Goal: Information Seeking & Learning: Learn about a topic

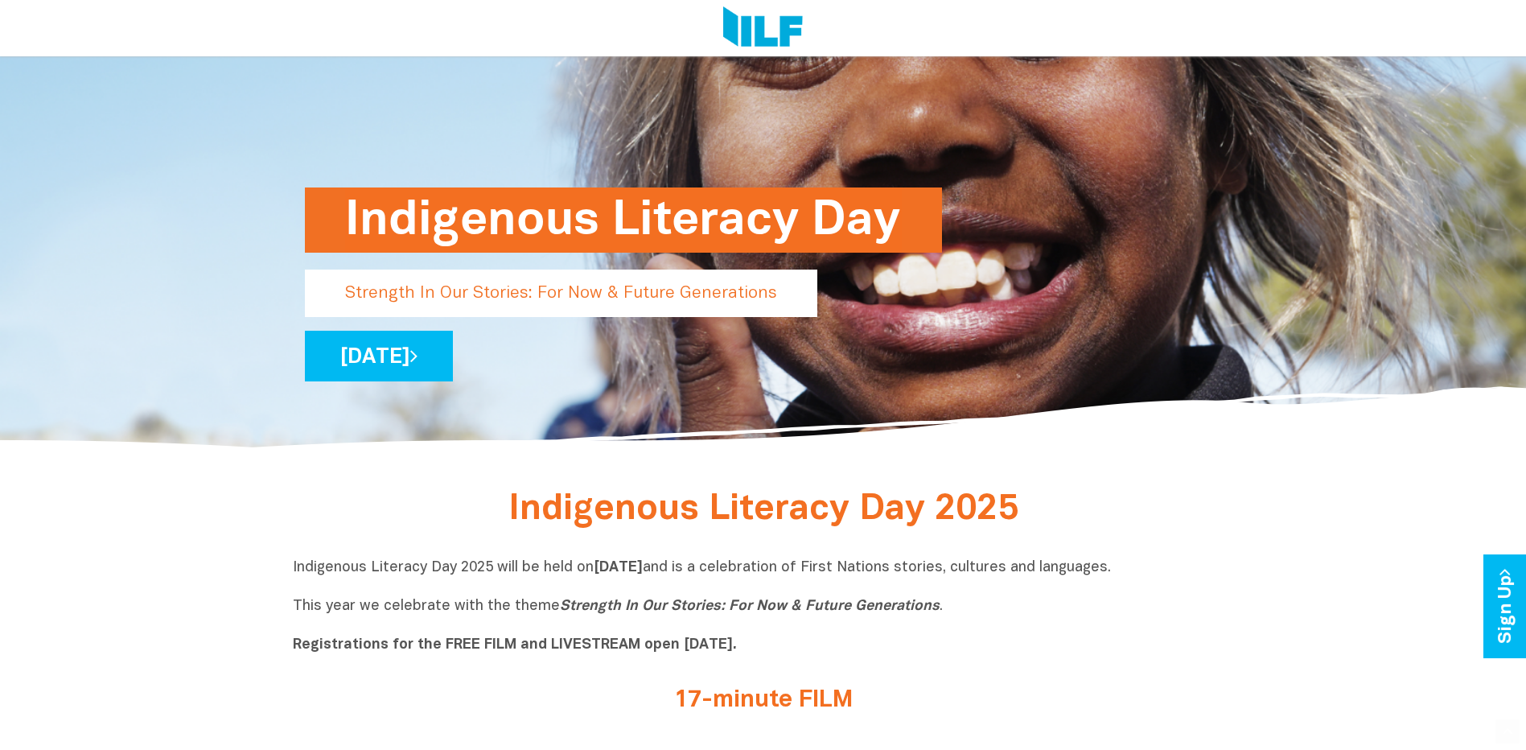
scroll to position [322, 0]
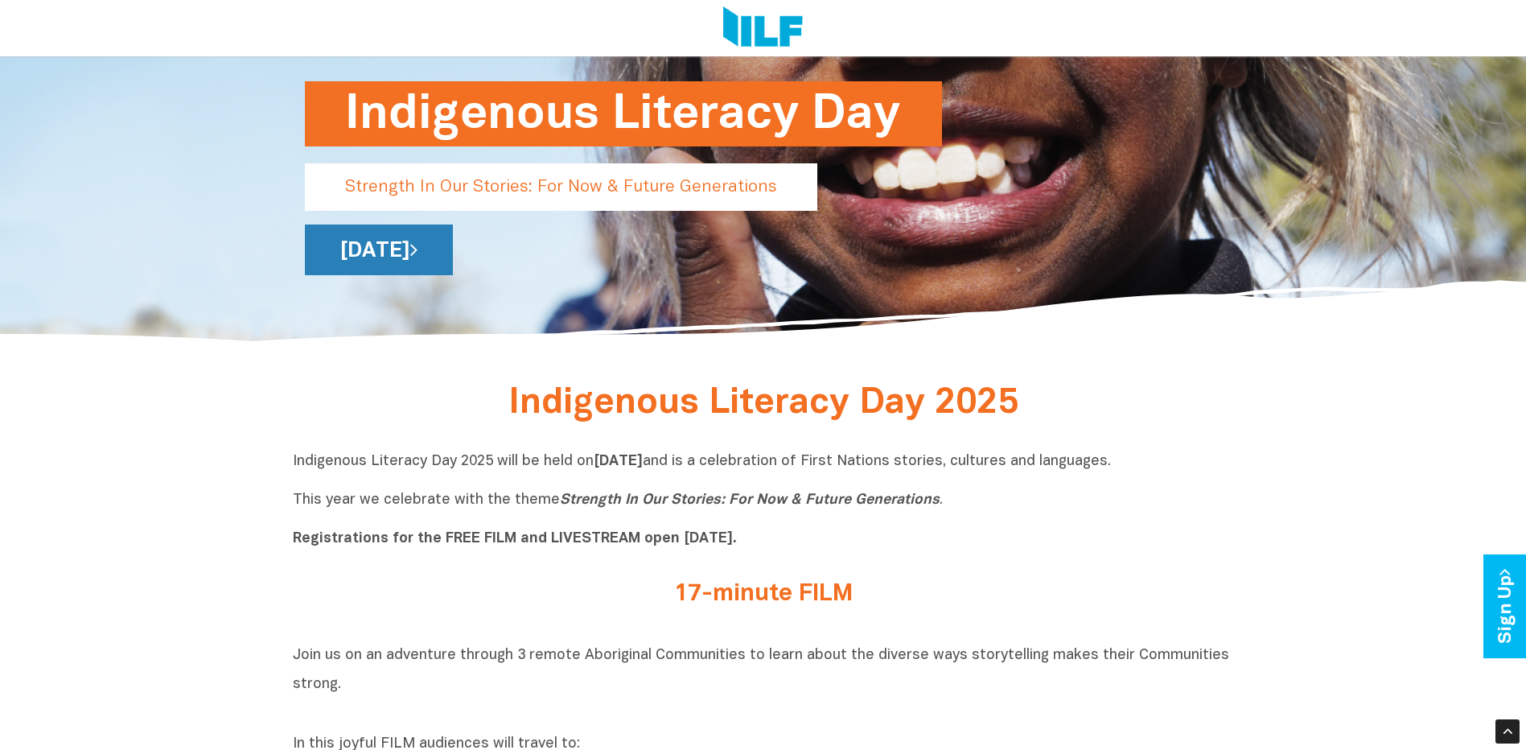
click at [453, 250] on link "[DATE]" at bounding box center [379, 250] width 148 height 51
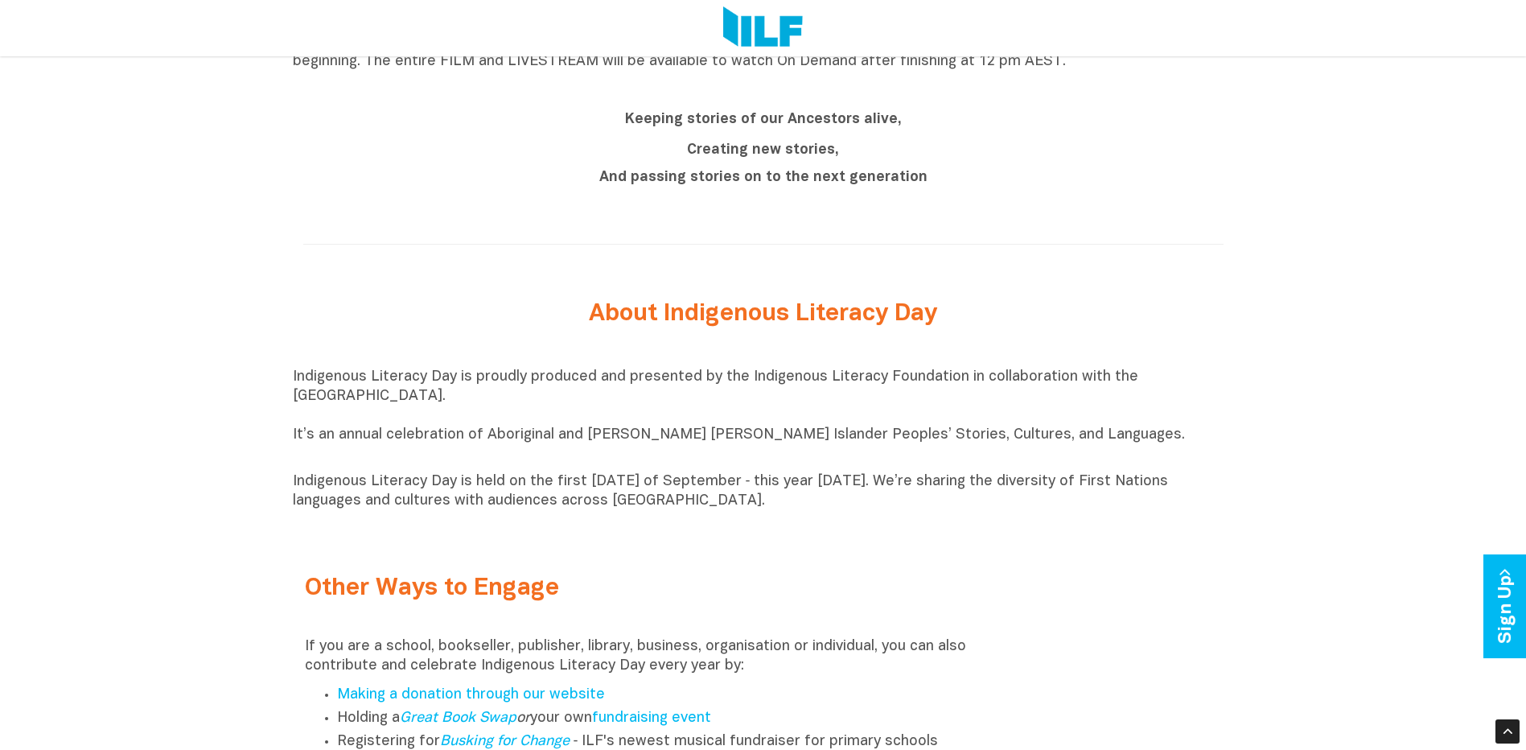
scroll to position [1403, 0]
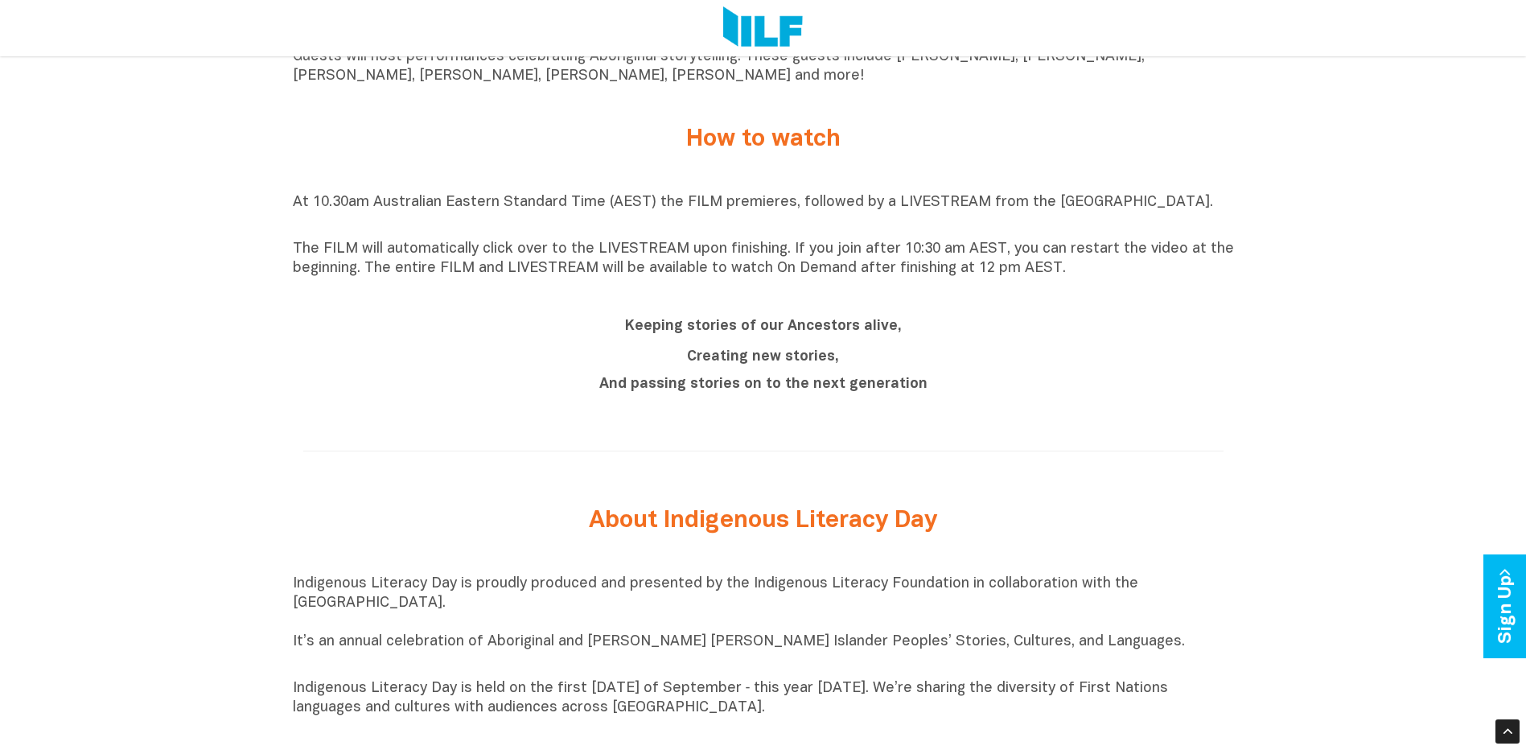
click at [738, 330] on b "Keeping stories of our Ancestors alive," at bounding box center [763, 326] width 277 height 14
click at [742, 363] on b "Creating new stories," at bounding box center [763, 357] width 152 height 14
click at [745, 388] on b "And passing stories on to the next generation" at bounding box center [763, 384] width 328 height 14
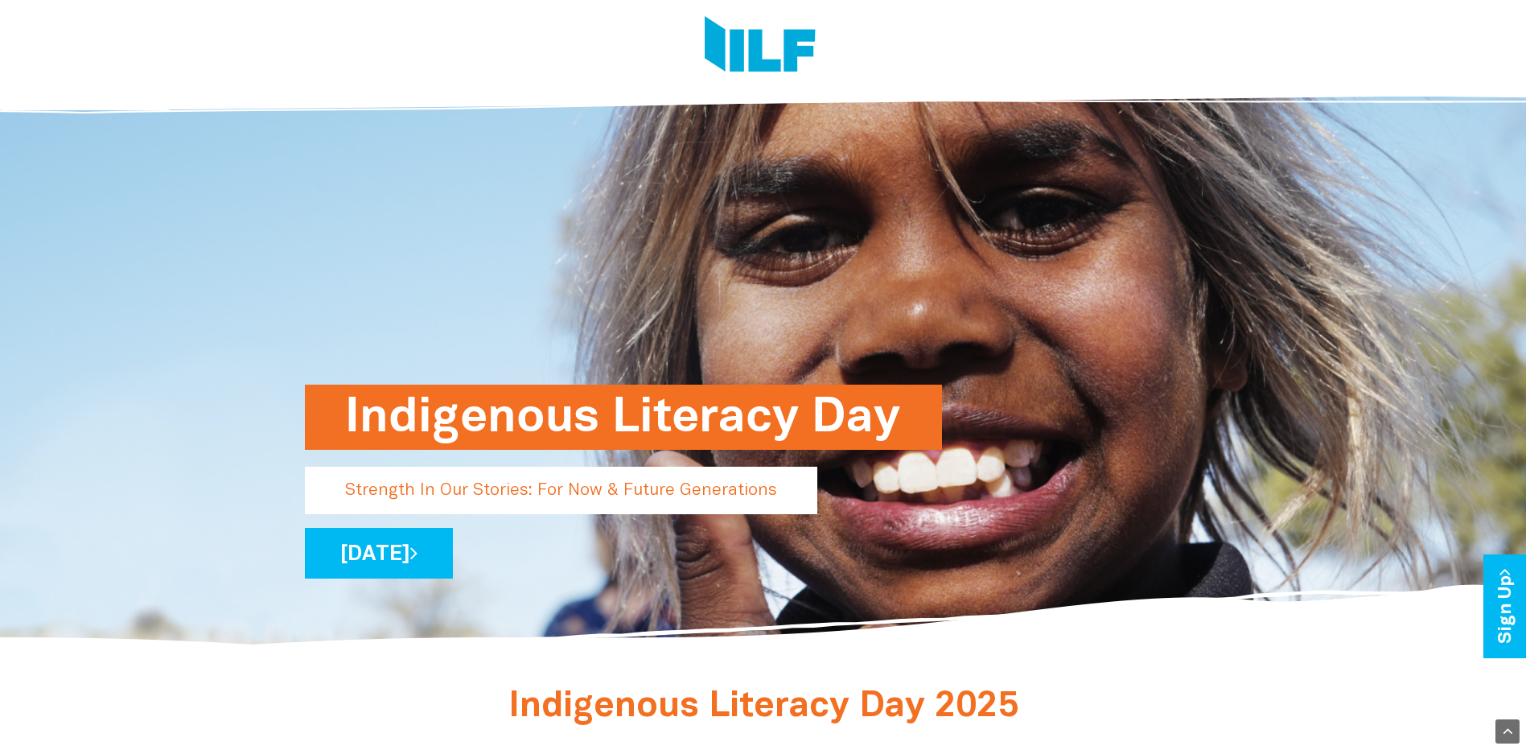
scroll to position [0, 0]
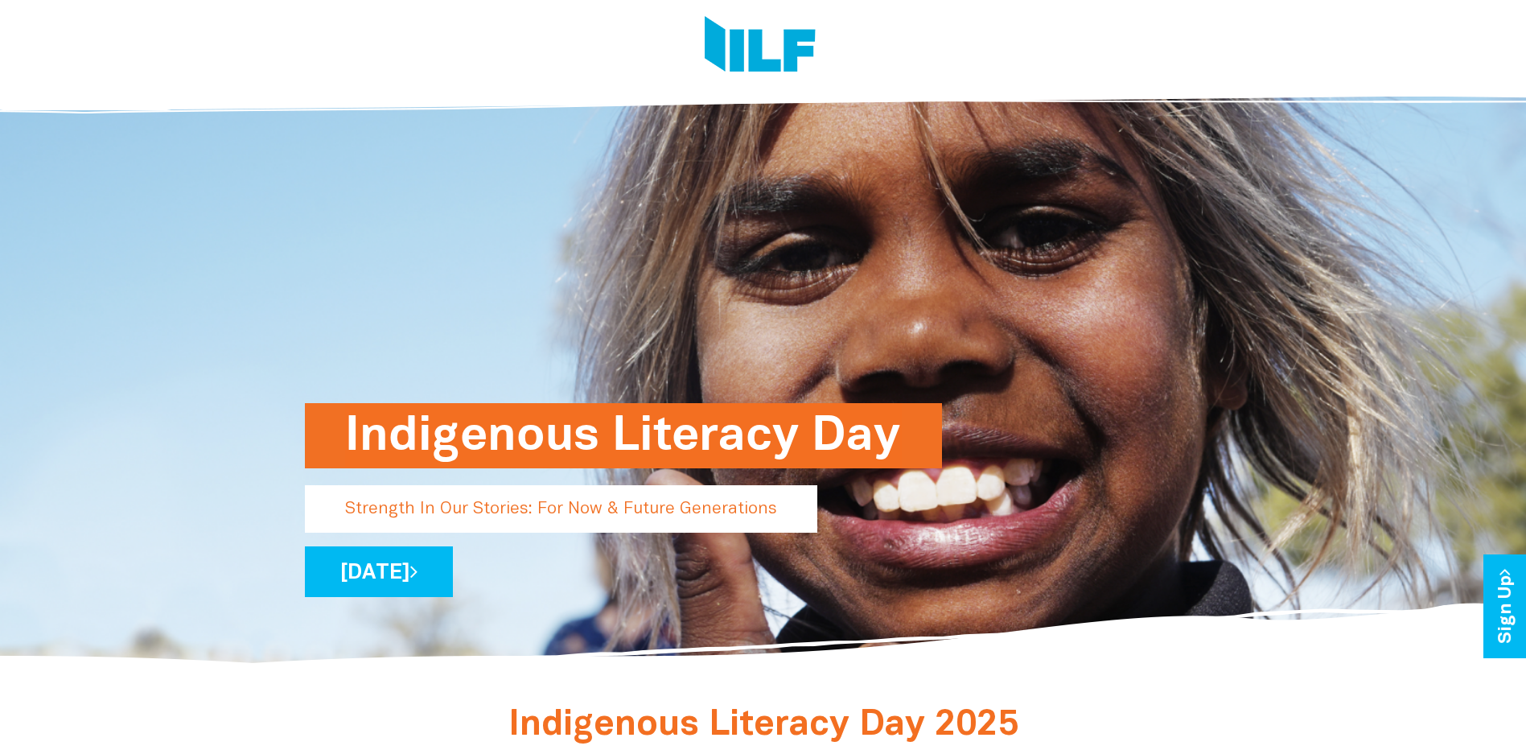
click at [764, 43] on img at bounding box center [760, 46] width 111 height 60
